Goal: Information Seeking & Learning: Learn about a topic

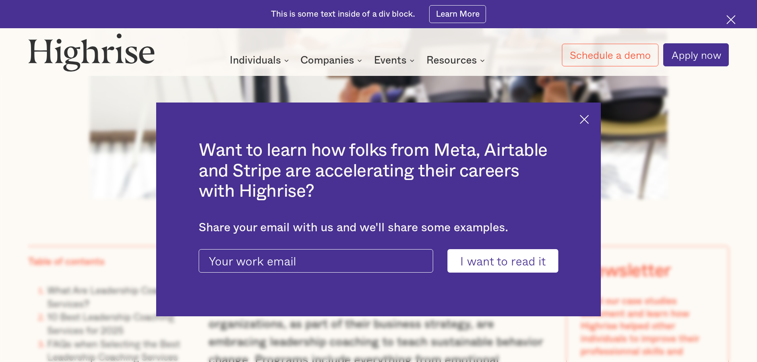
scroll to position [715, 0]
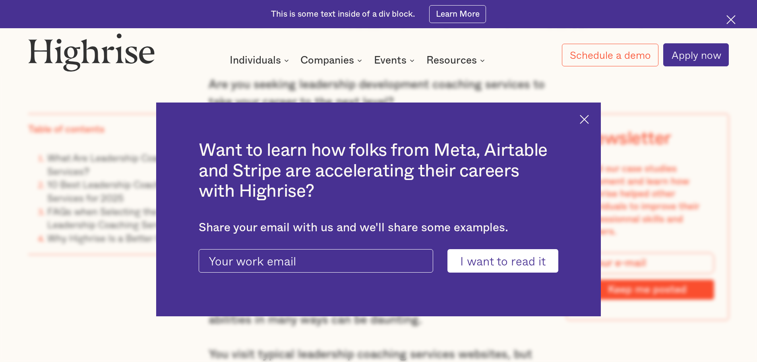
click at [589, 116] on img at bounding box center [584, 119] width 9 height 9
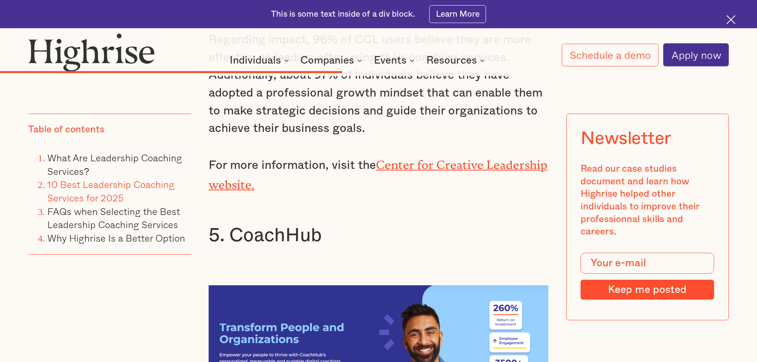
scroll to position [5641, 0]
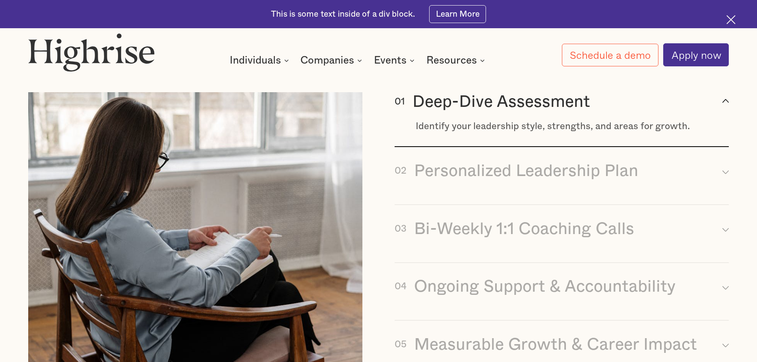
scroll to position [1271, 0]
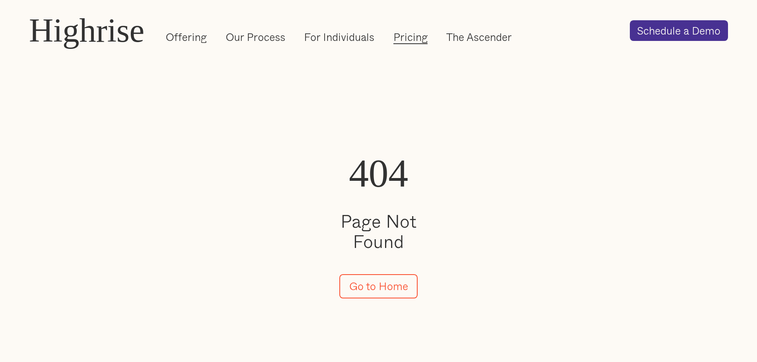
click at [415, 39] on link "Pricing" at bounding box center [410, 37] width 34 height 14
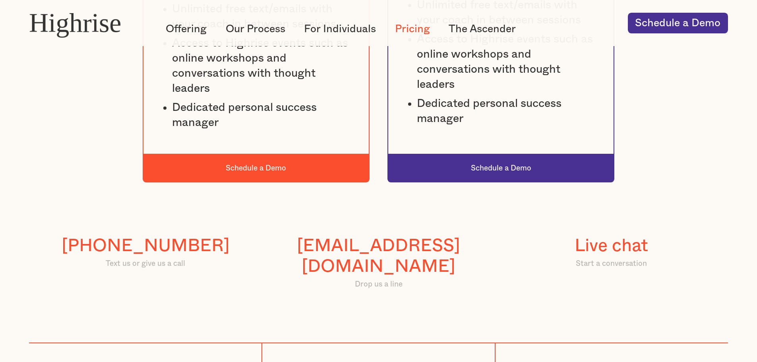
scroll to position [755, 0]
